Goal: Information Seeking & Learning: Check status

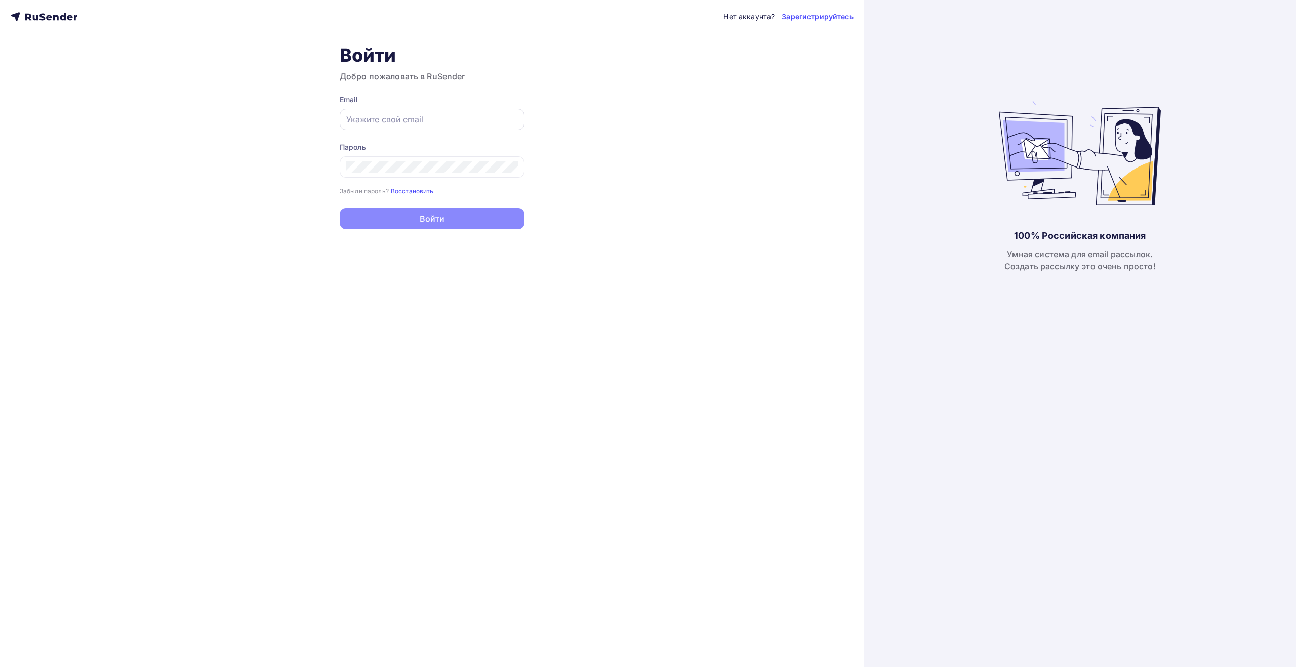
click at [466, 125] on body "Нет аккаунта? Зарегистрируйтесь Войти Добро пожаловать в RuSender Email Пароль …" at bounding box center [648, 333] width 1296 height 667
type input "[EMAIL_ADDRESS][DOMAIN_NAME]"
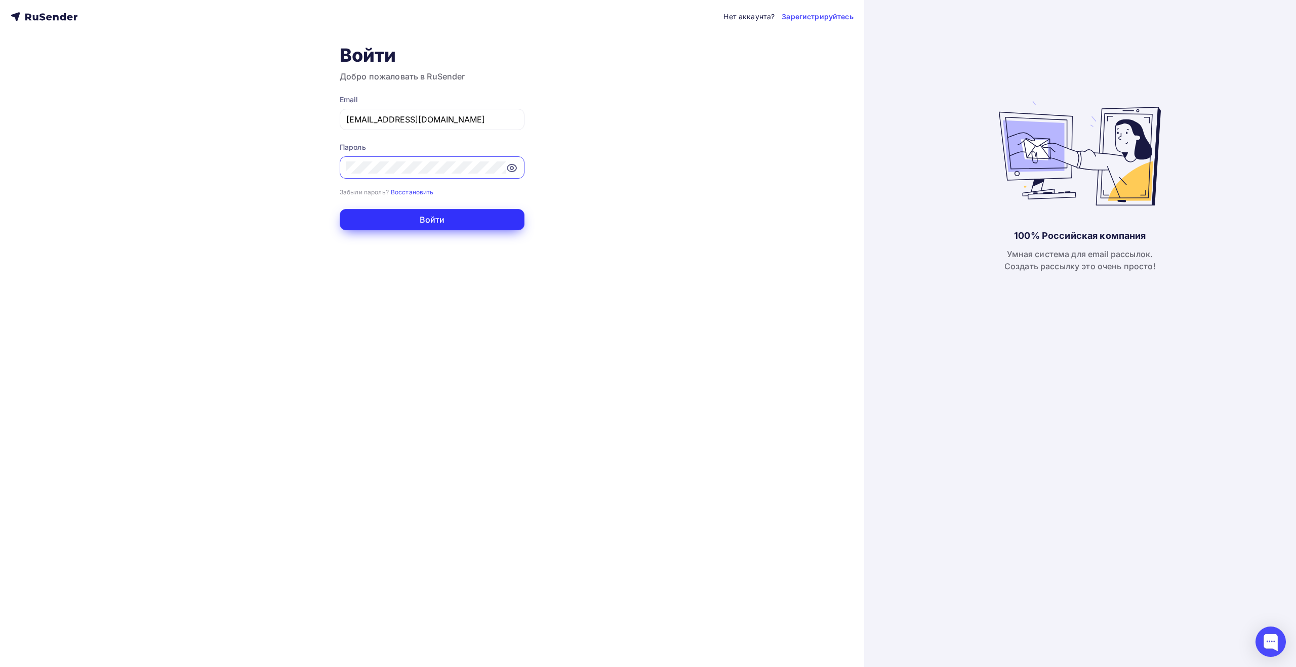
click at [448, 220] on button "Войти" at bounding box center [432, 219] width 185 height 21
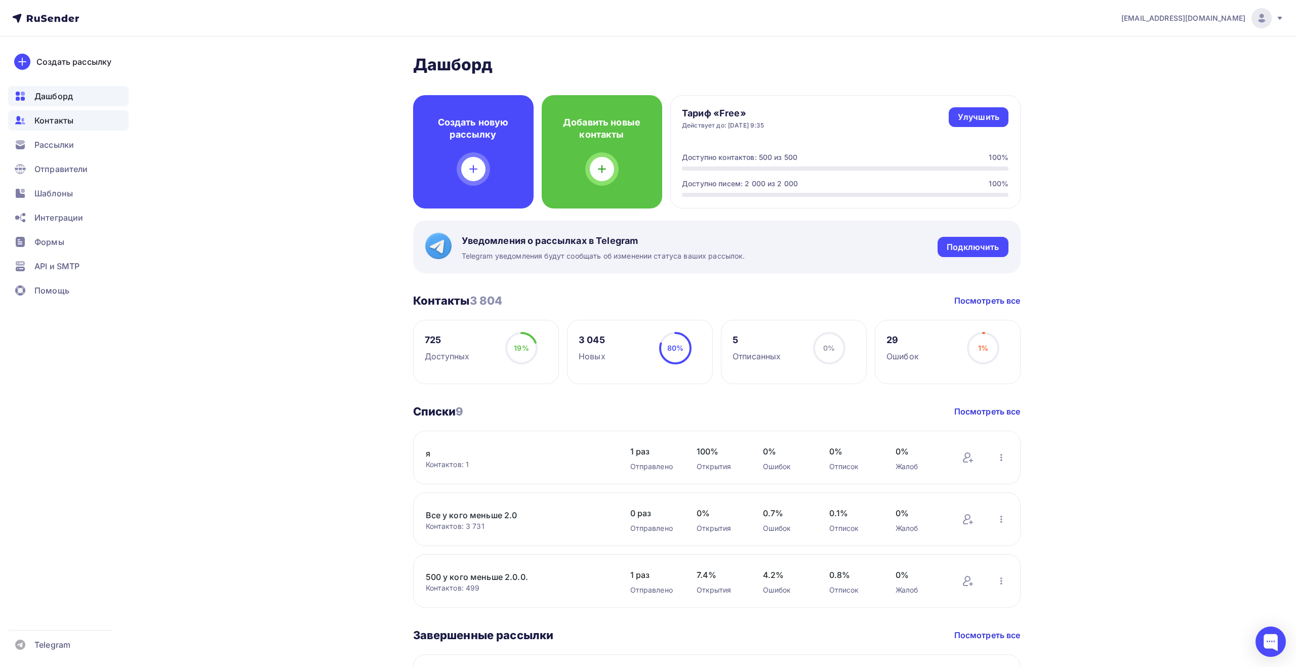
click at [94, 115] on div "Контакты" at bounding box center [68, 120] width 120 height 20
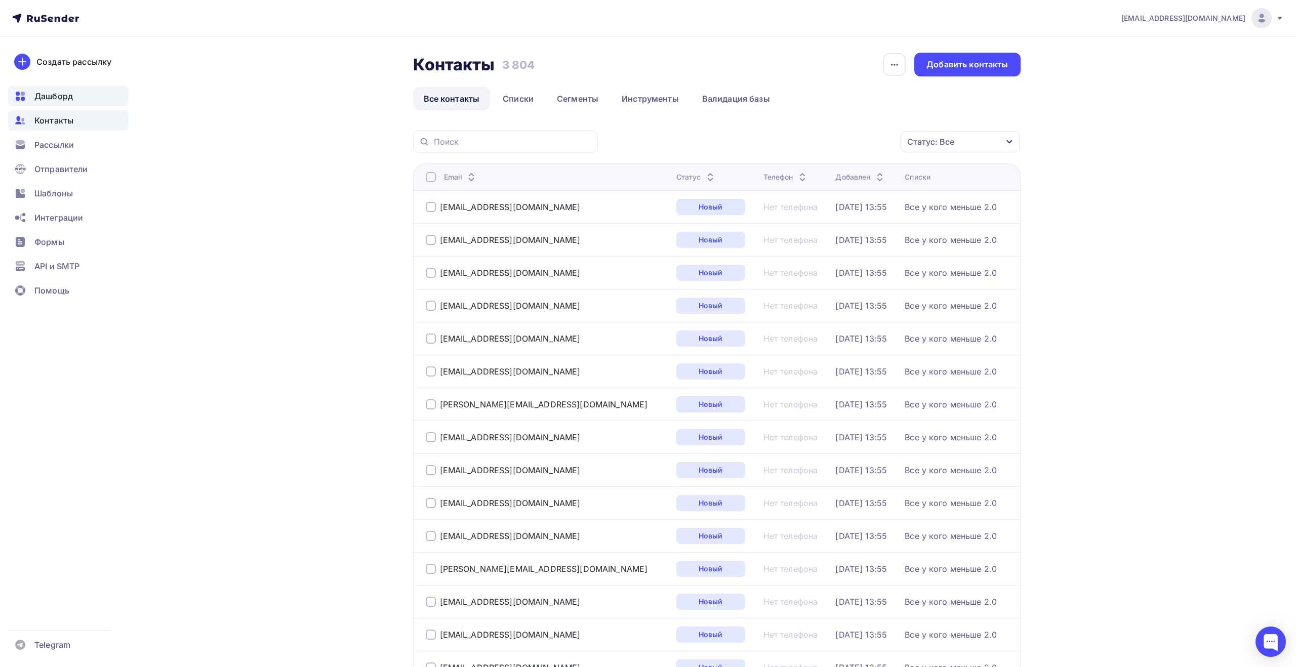
click at [99, 101] on div "Дашборд" at bounding box center [68, 96] width 120 height 20
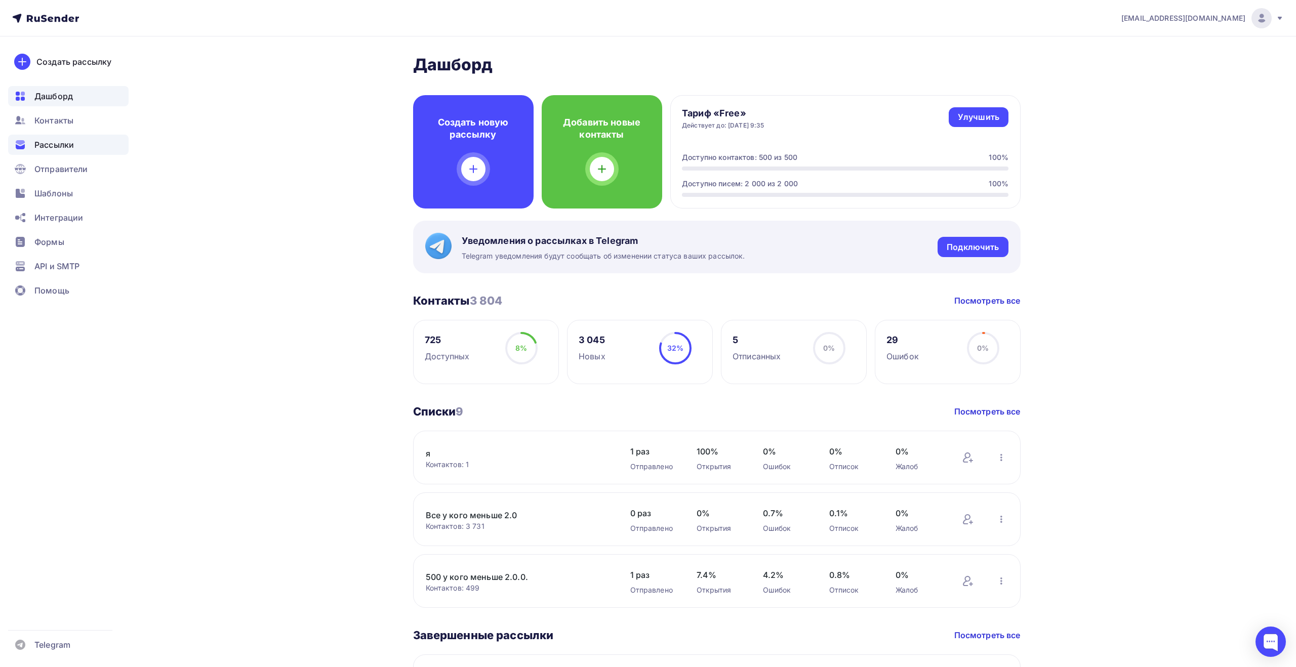
click at [89, 154] on div "Рассылки" at bounding box center [68, 145] width 120 height 20
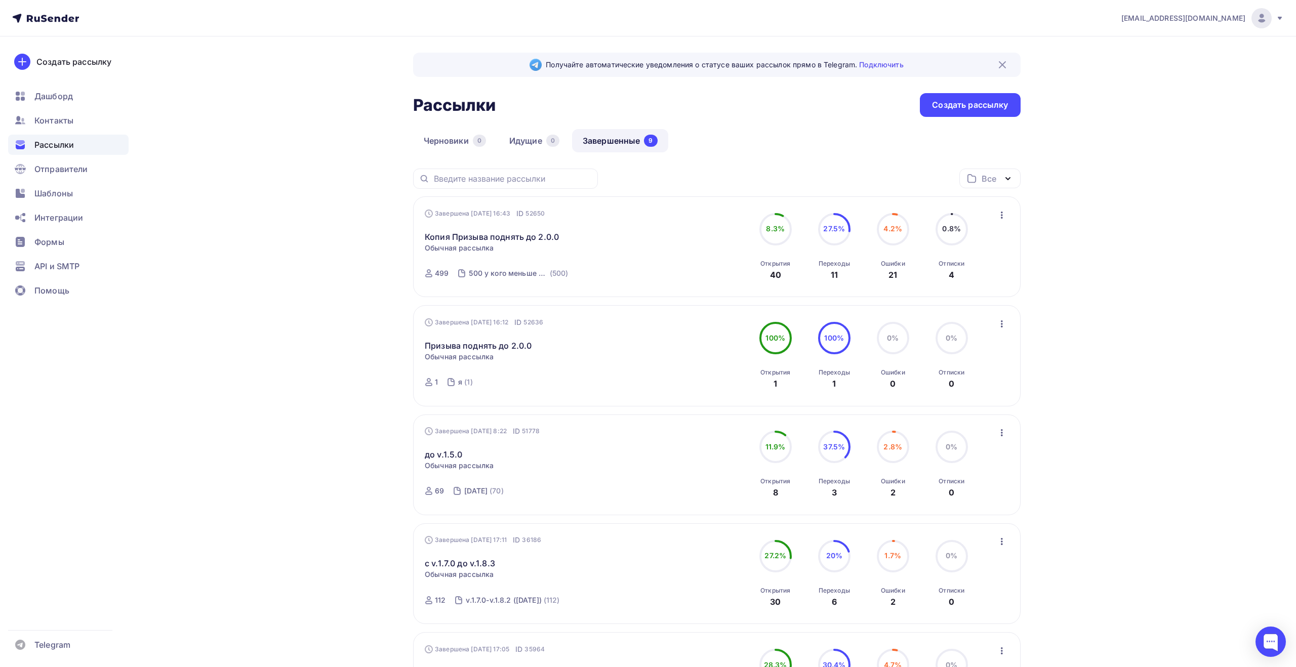
click at [531, 244] on div "Завершена [DATE] 16:43 ID 52650 Копия Призыва поднять до 2.0.0 Статистика Обзор…" at bounding box center [540, 247] width 231 height 77
click at [518, 238] on link "Копия Призыва поднять до 2.0.0" at bounding box center [492, 237] width 134 height 12
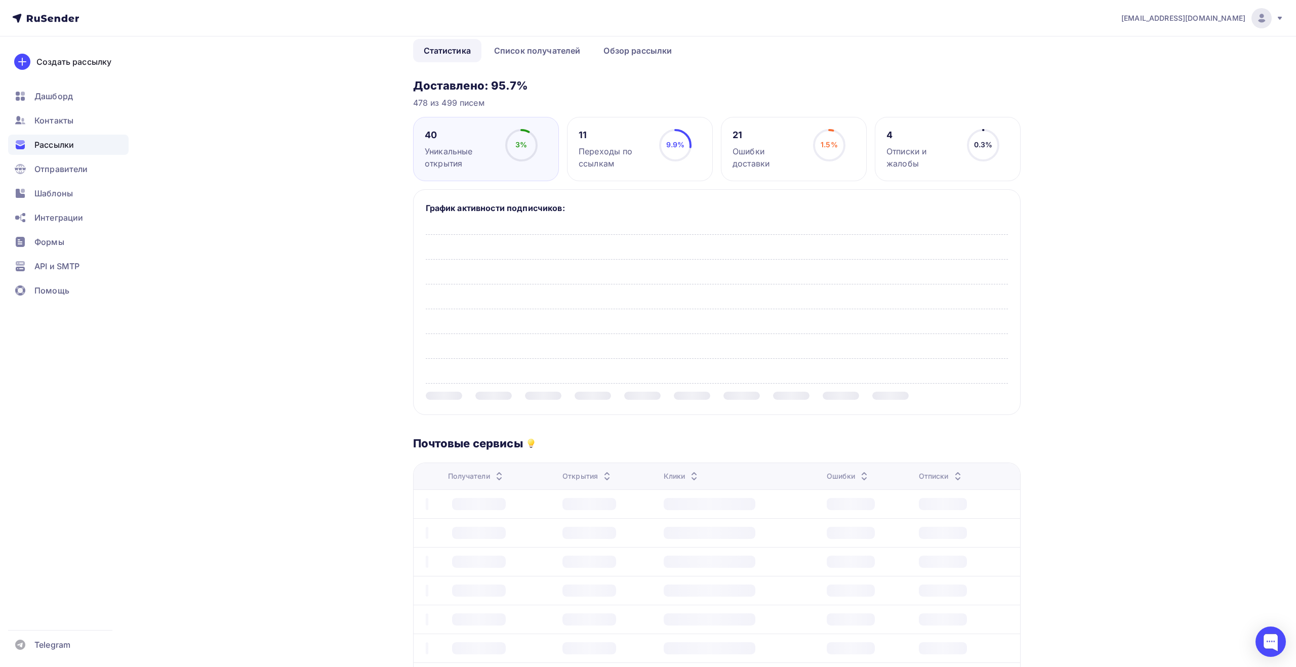
scroll to position [24, 0]
